Goal: Book appointment/travel/reservation

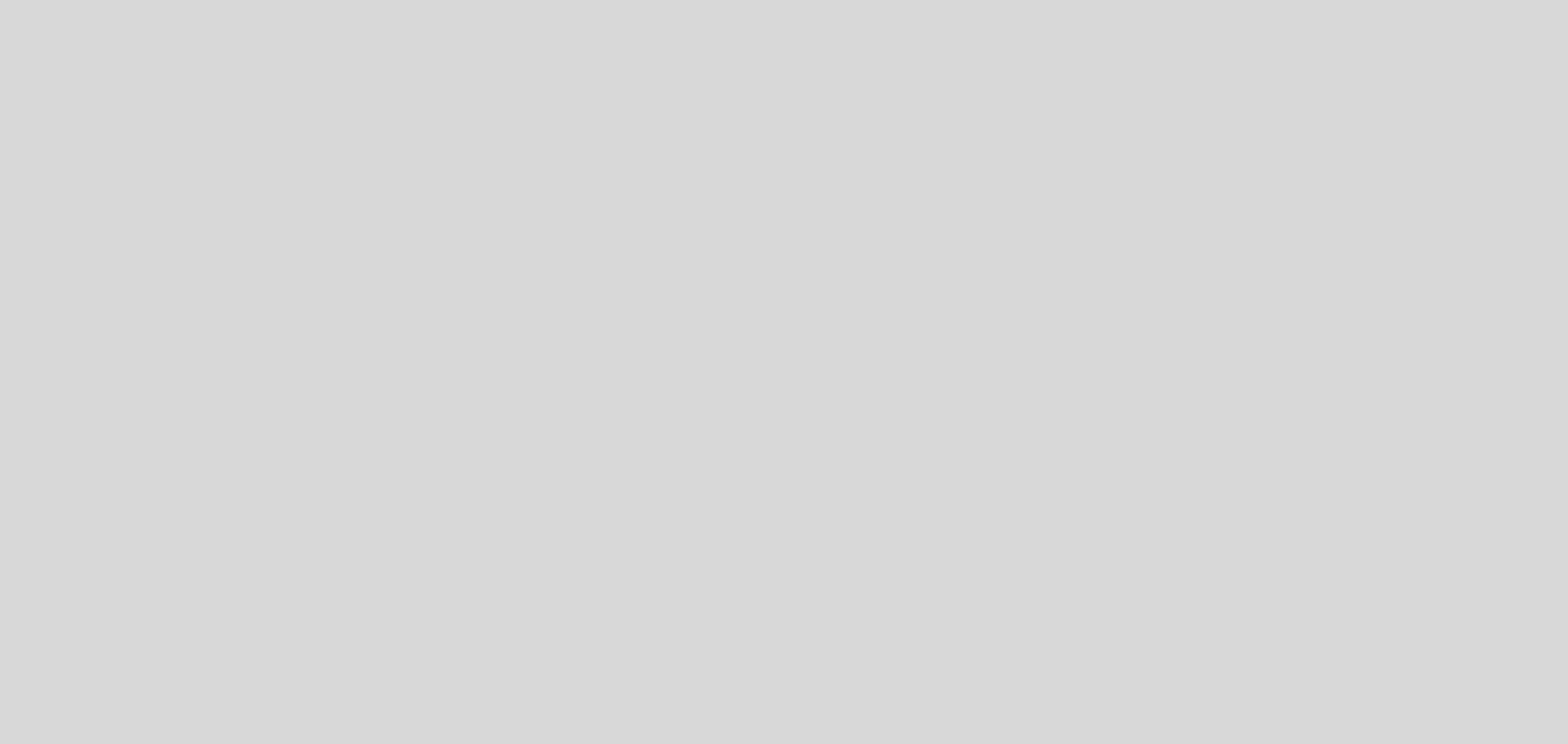
select select "es"
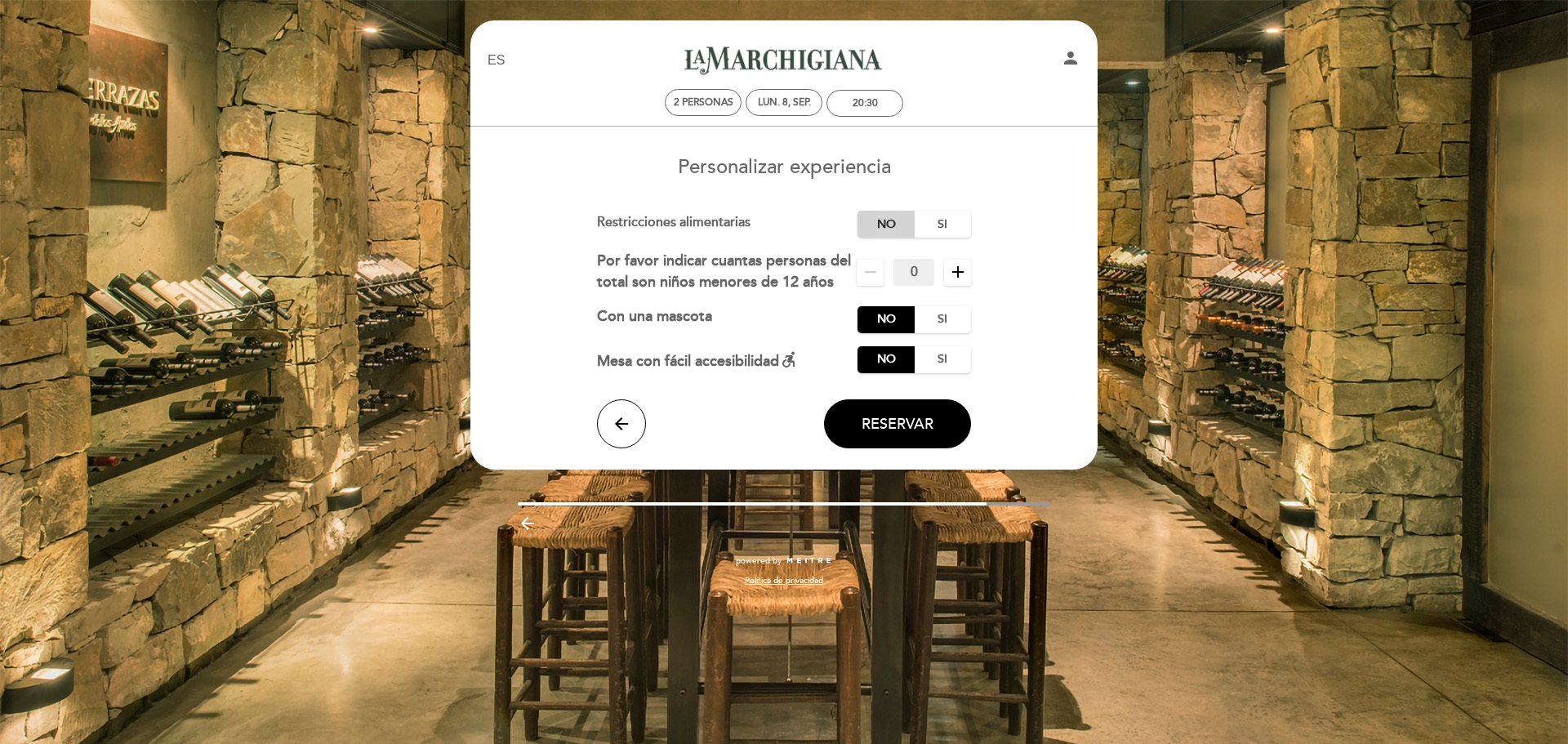
click at [898, 220] on label "No" at bounding box center [886, 224] width 57 height 27
click at [910, 270] on input "0" at bounding box center [914, 272] width 41 height 27
click at [895, 428] on span "Reservar" at bounding box center [897, 424] width 72 height 18
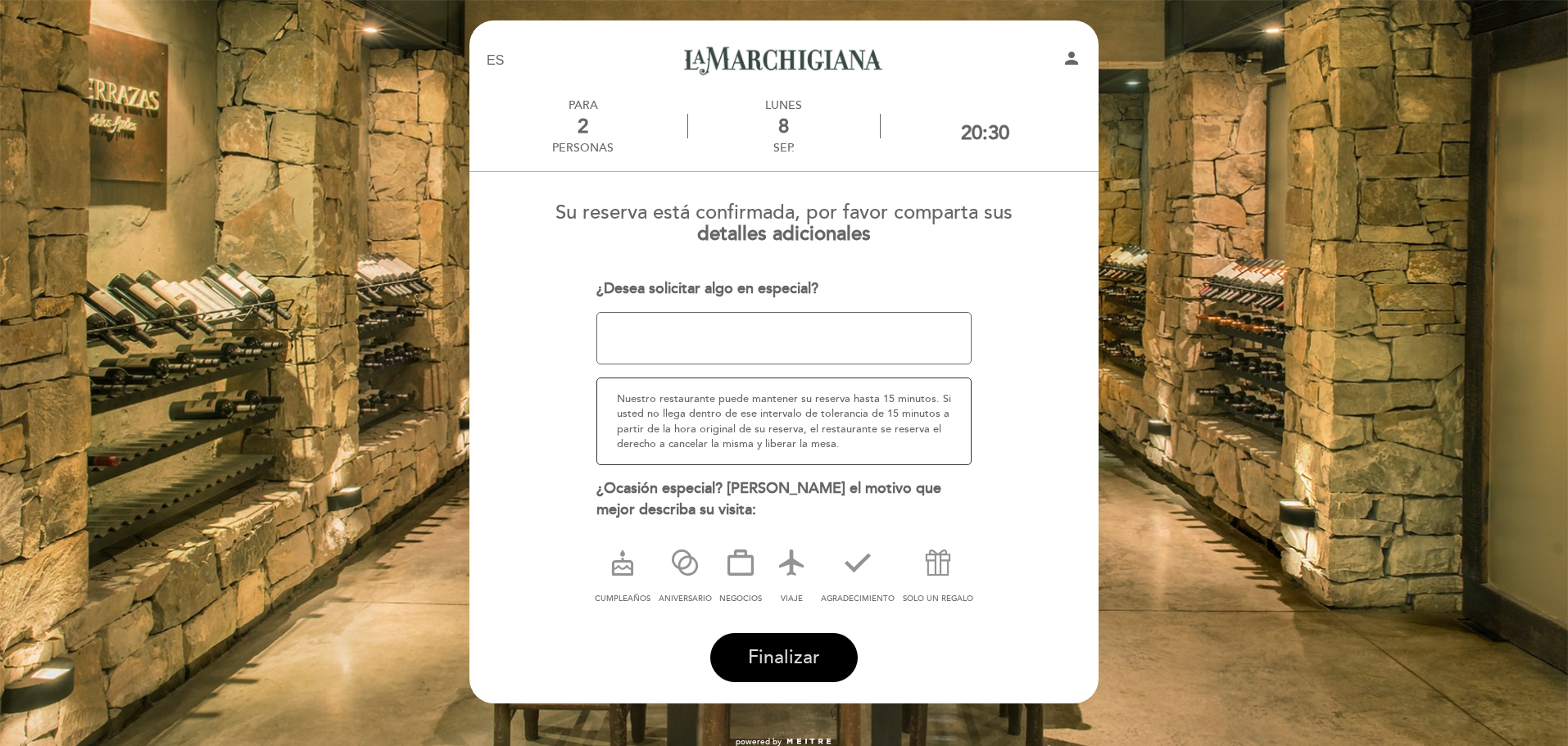
click at [785, 663] on span "Finalizar" at bounding box center [784, 658] width 72 height 23
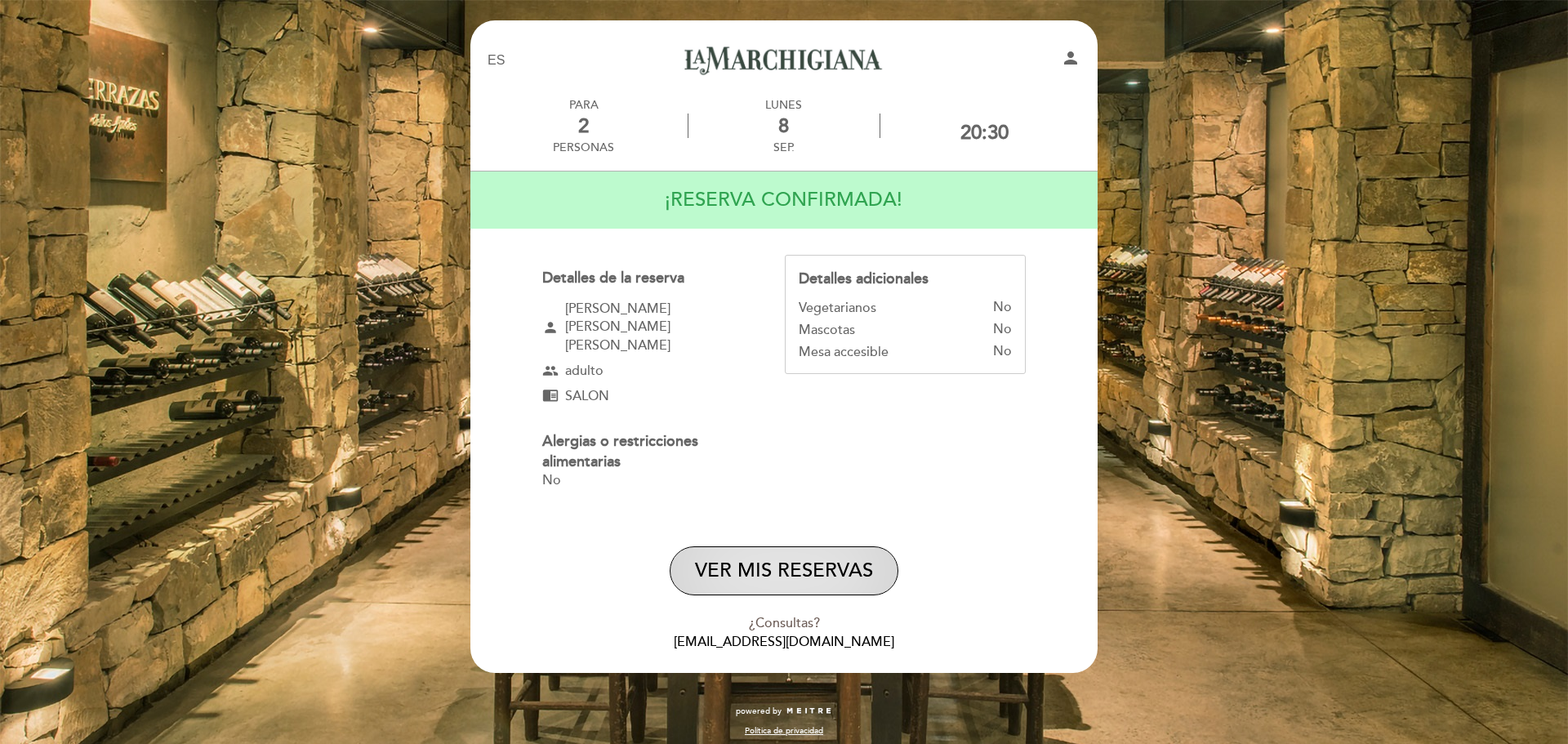
click at [783, 560] on button "VER MIS RESERVAS" at bounding box center [784, 571] width 229 height 49
select select "es"
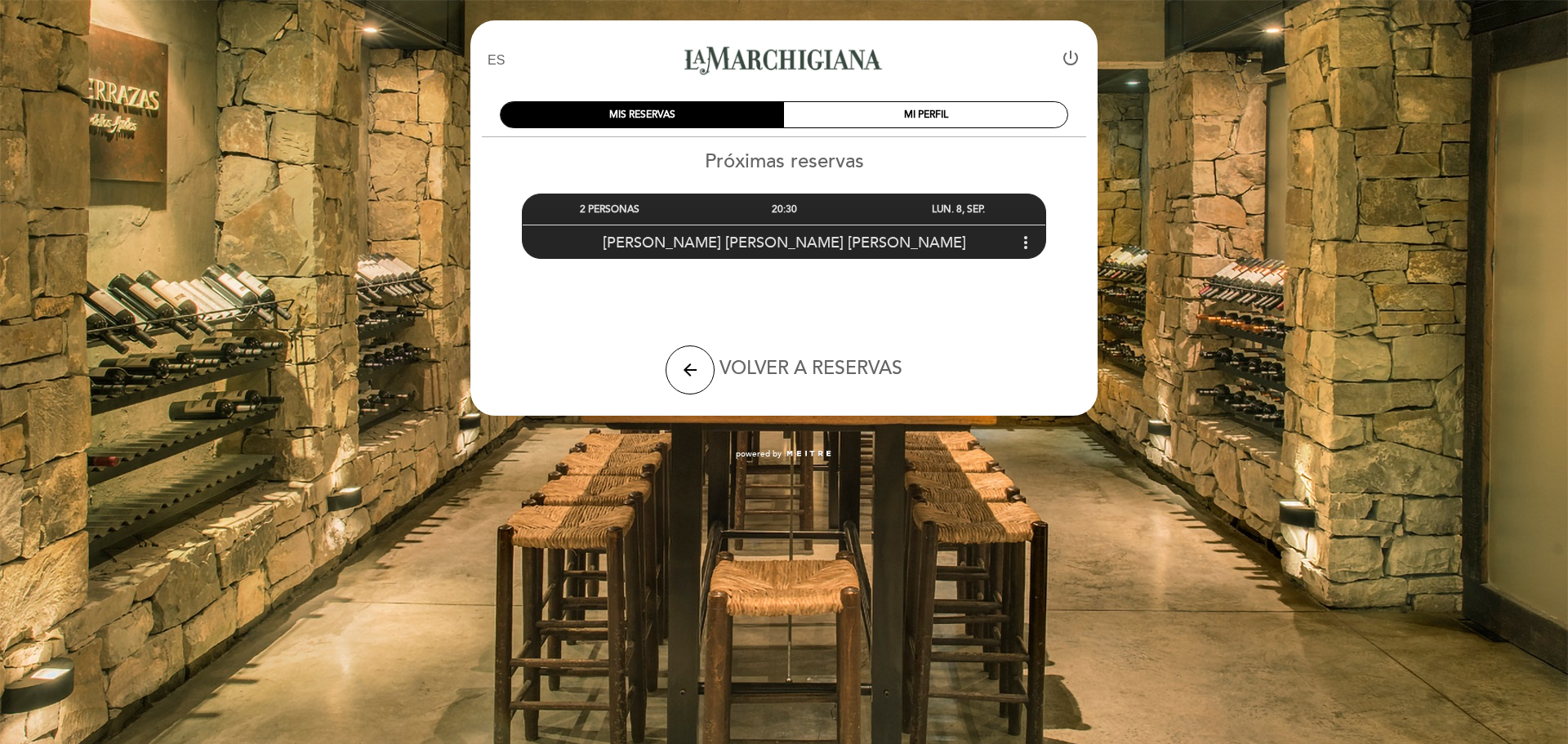
click at [1029, 242] on icon "more_vert" at bounding box center [1026, 243] width 20 height 20
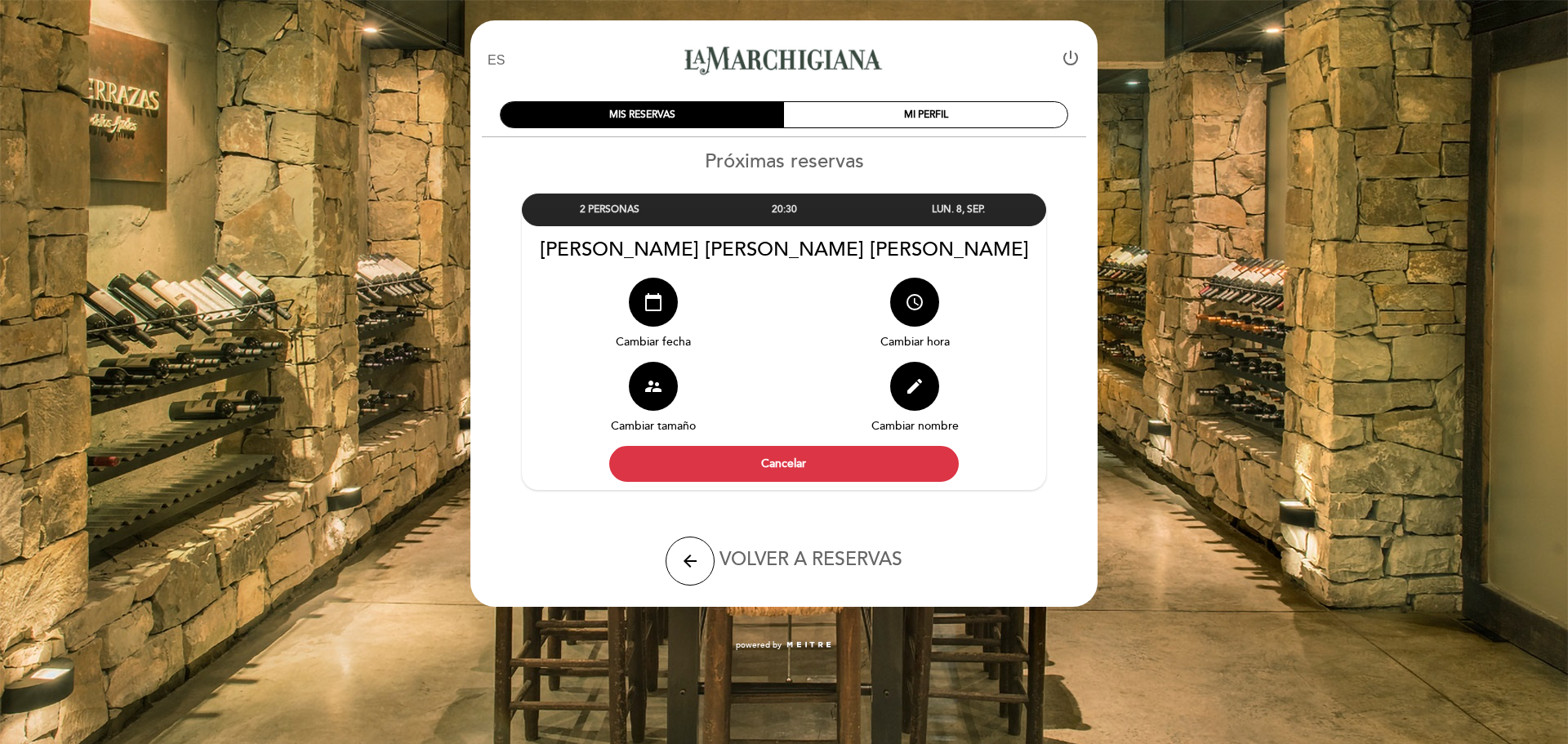
click at [1070, 52] on icon "power_settings_new" at bounding box center [1071, 58] width 20 height 20
select select "es"
